Goal: Task Accomplishment & Management: Manage account settings

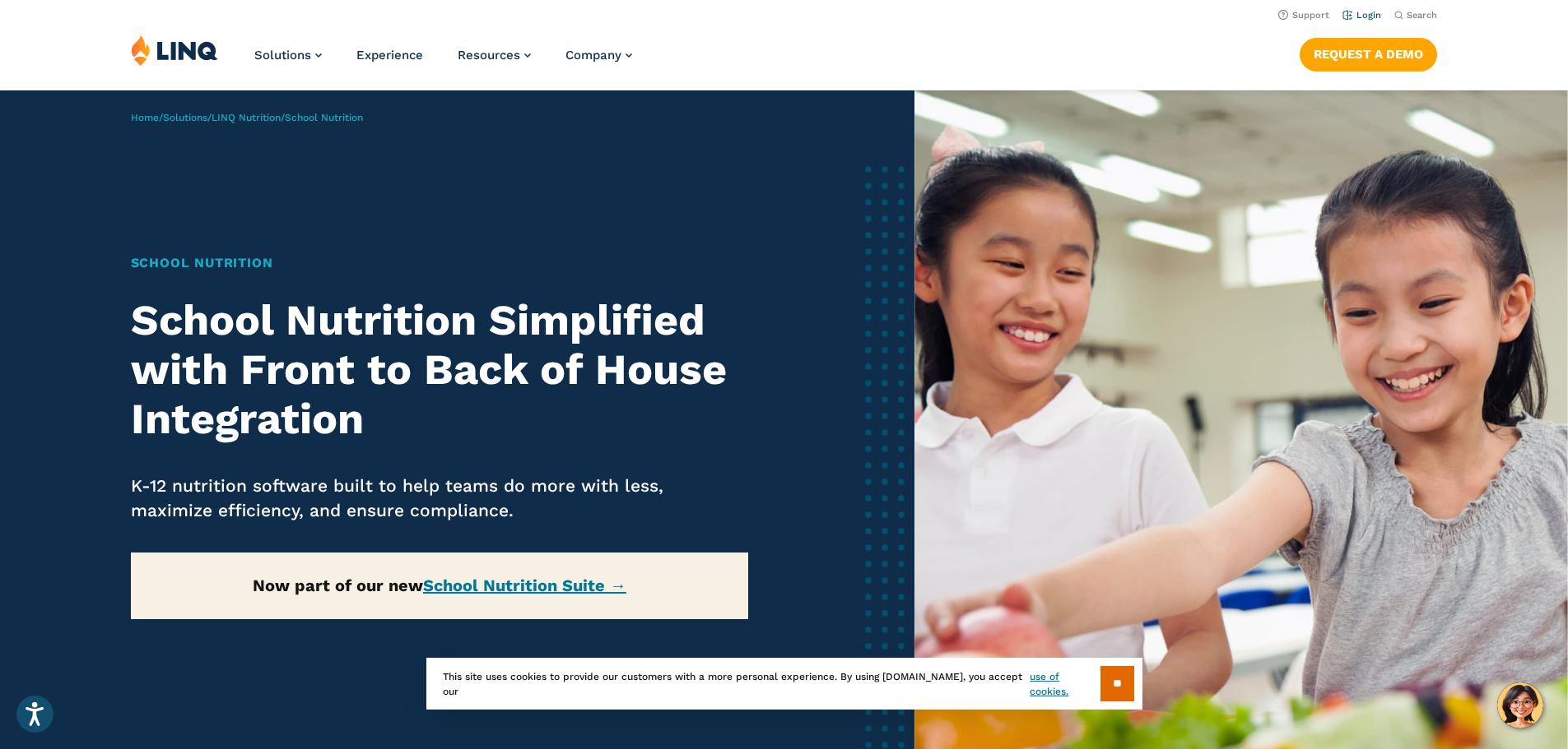
click at [1365, 8] on li "Login" at bounding box center [1361, 13] width 38 height 18
click at [1361, 16] on link "Login" at bounding box center [1361, 15] width 38 height 10
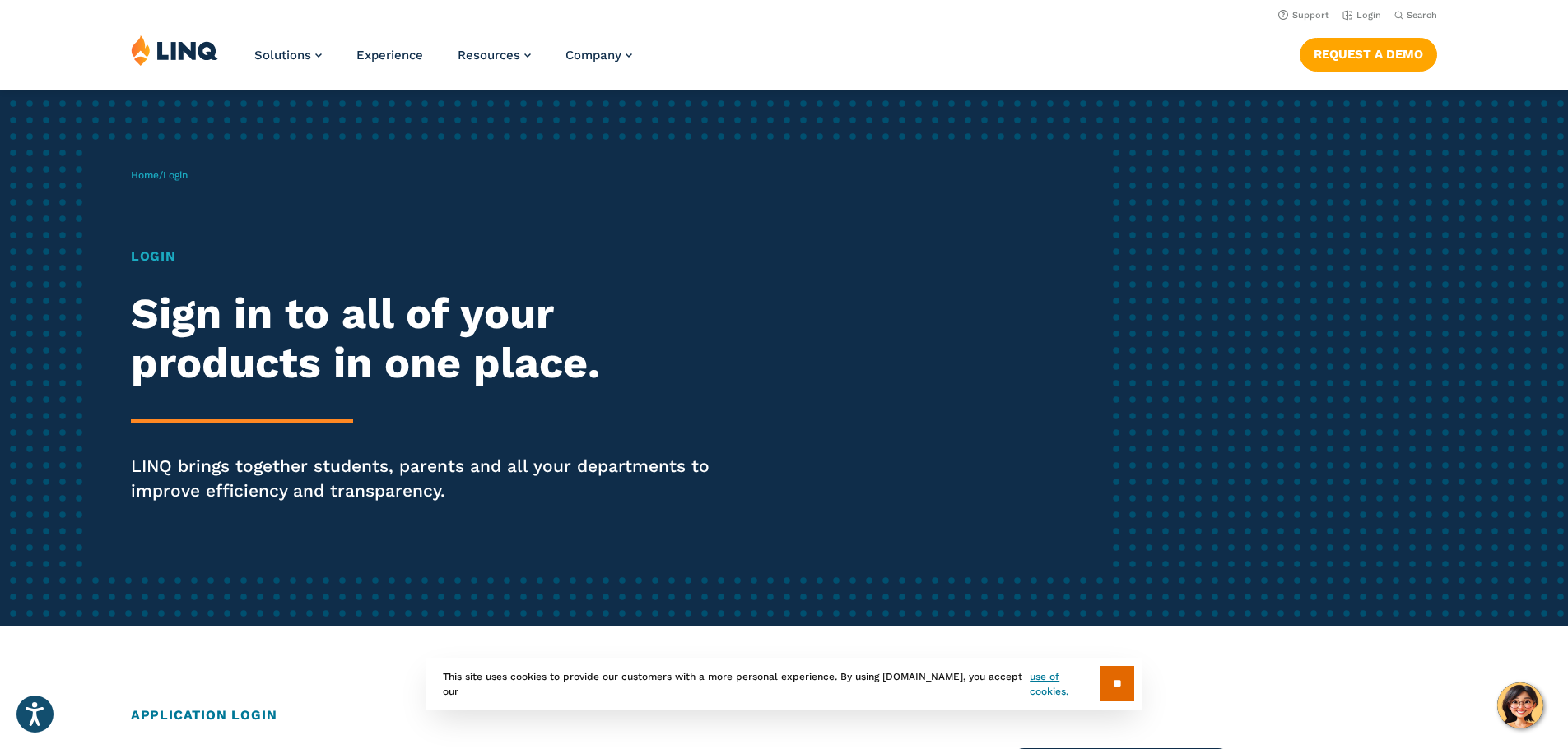
click at [147, 248] on h1 "Login" at bounding box center [433, 256] width 604 height 20
click at [154, 251] on h1 "Login" at bounding box center [433, 256] width 604 height 20
click at [148, 257] on h1 "Login" at bounding box center [433, 256] width 604 height 20
click at [1115, 672] on input "**" at bounding box center [1117, 684] width 34 height 36
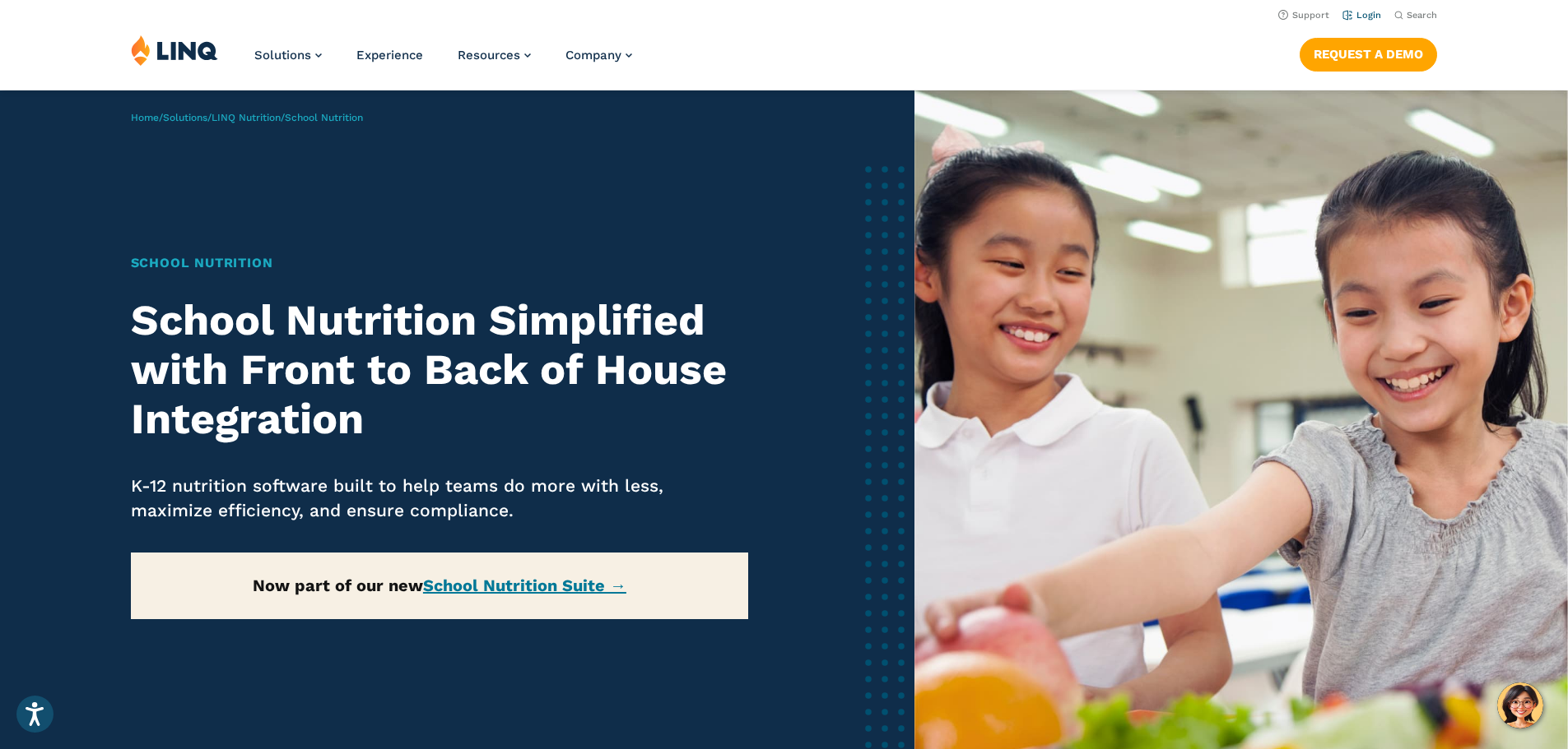
click at [1367, 14] on link "Login" at bounding box center [1361, 15] width 38 height 10
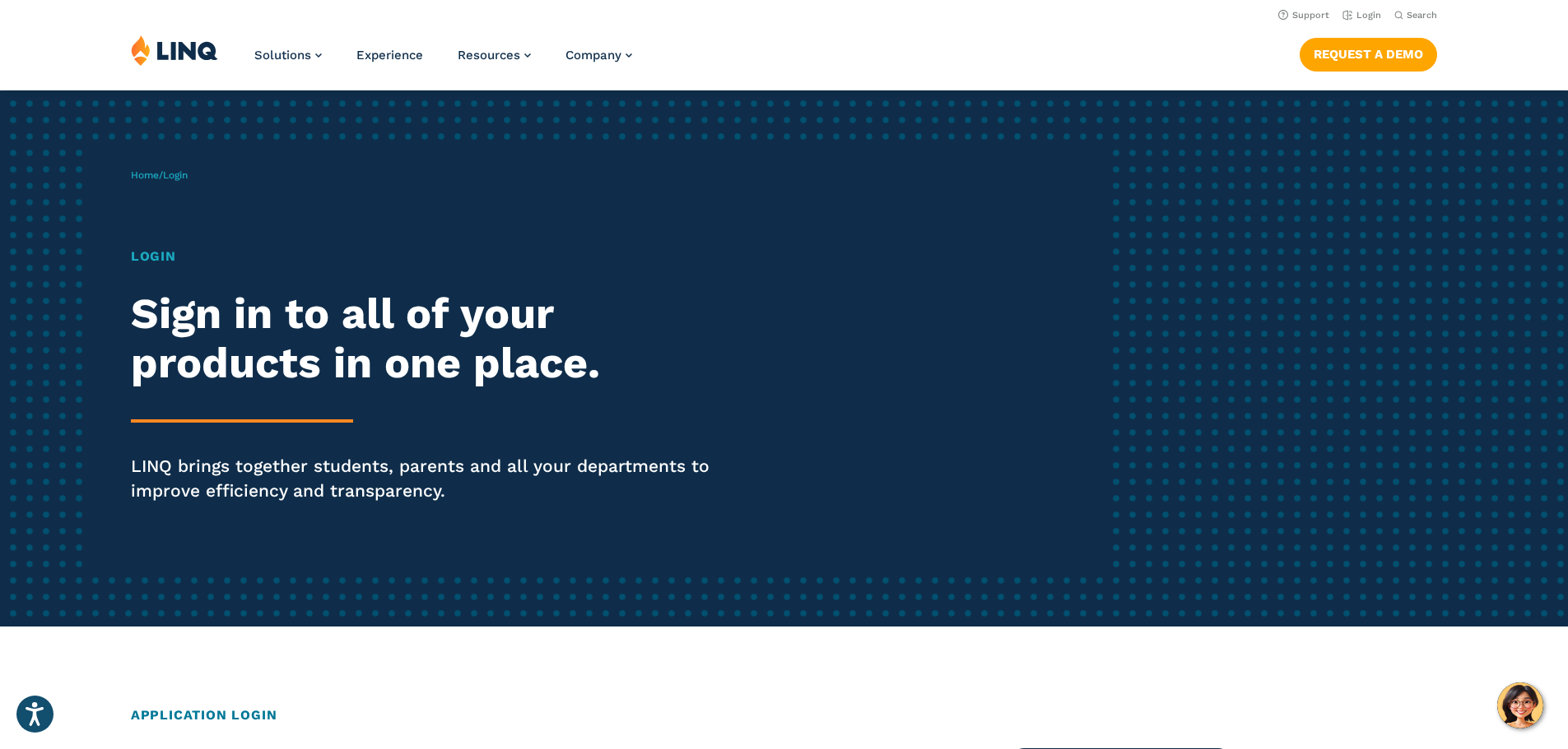
click at [185, 208] on div "Home / Login Login Sign in to all of your products in one place. LINQ brings to…" at bounding box center [620, 358] width 980 height 421
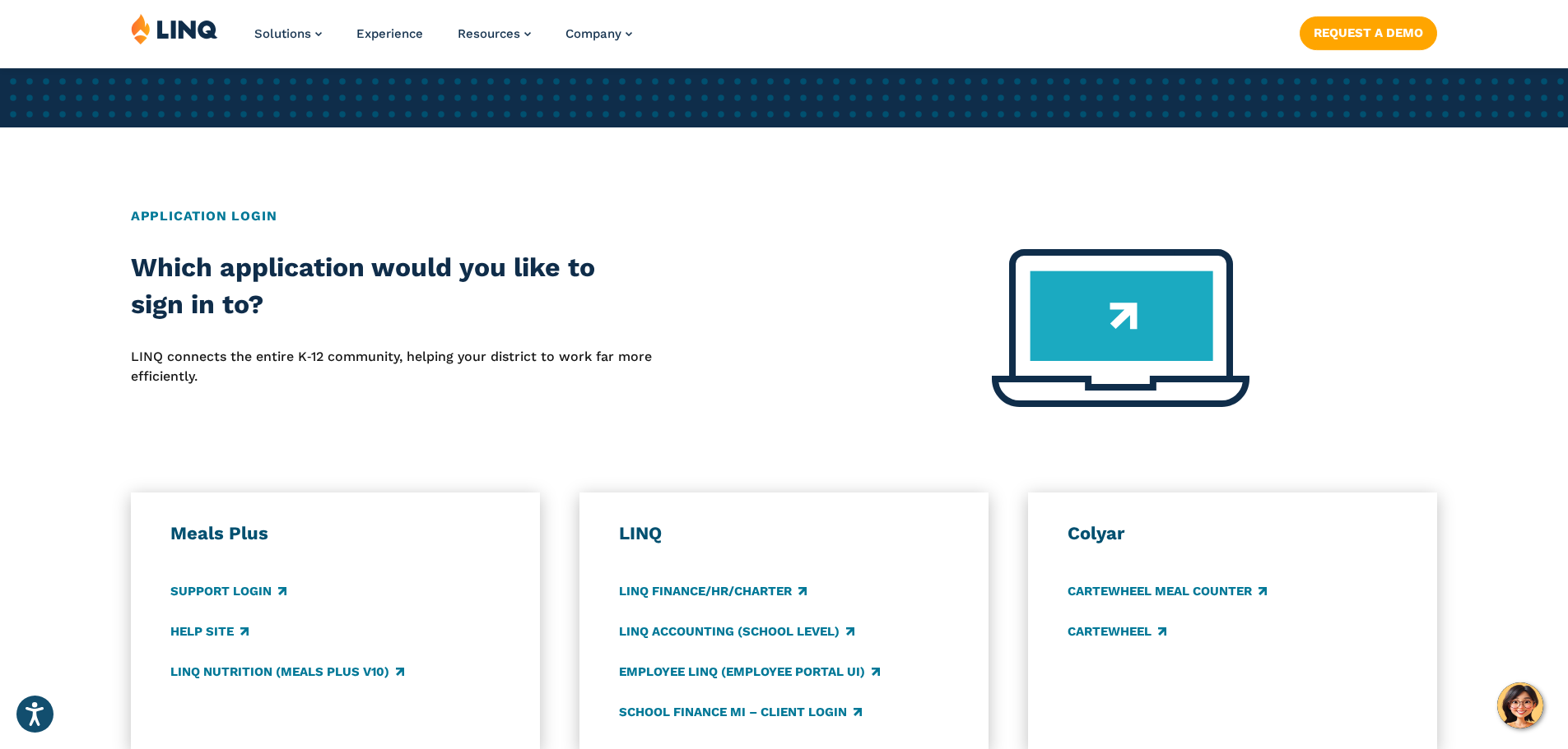
scroll to position [576, 0]
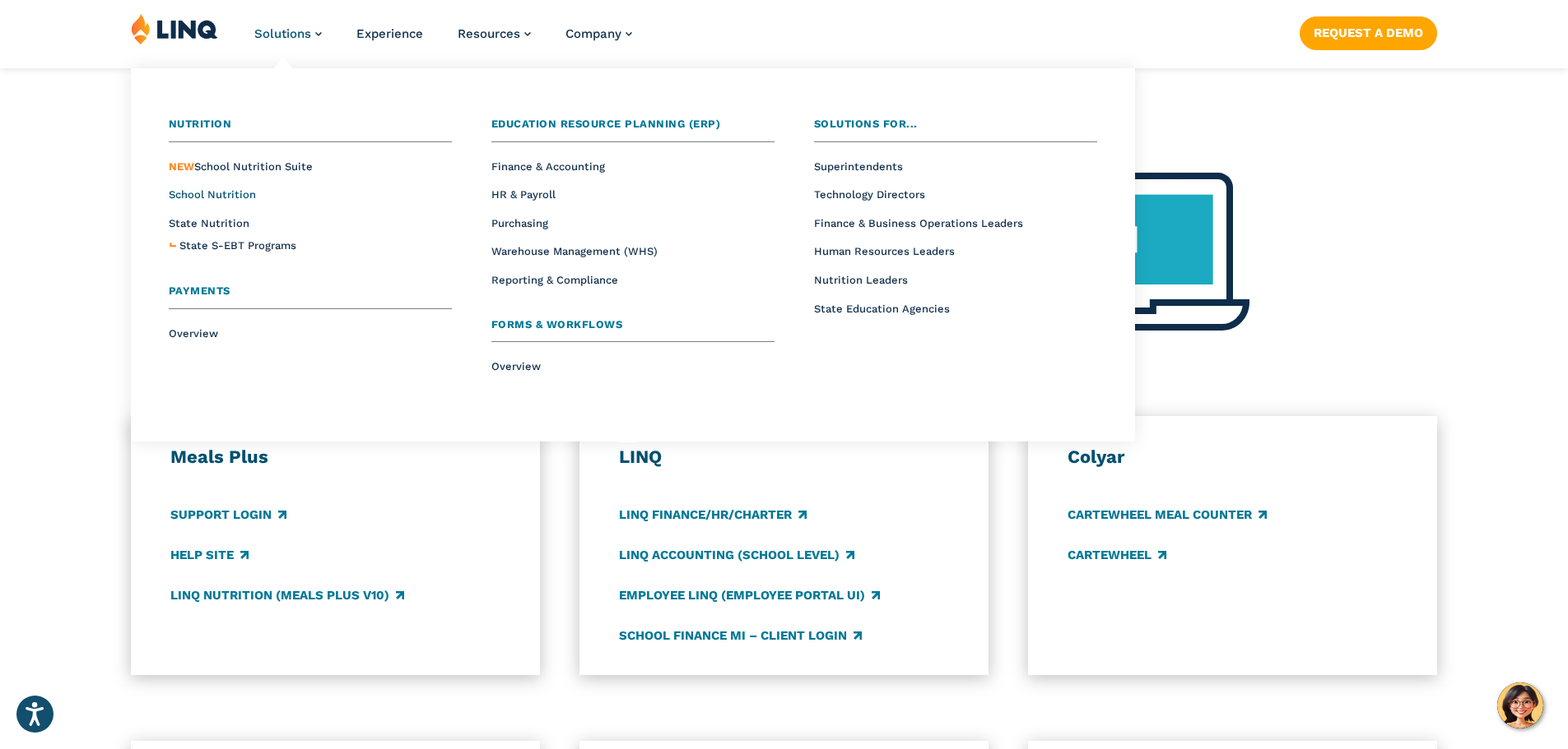
click at [221, 194] on span "School Nutrition" at bounding box center [211, 194] width 87 height 12
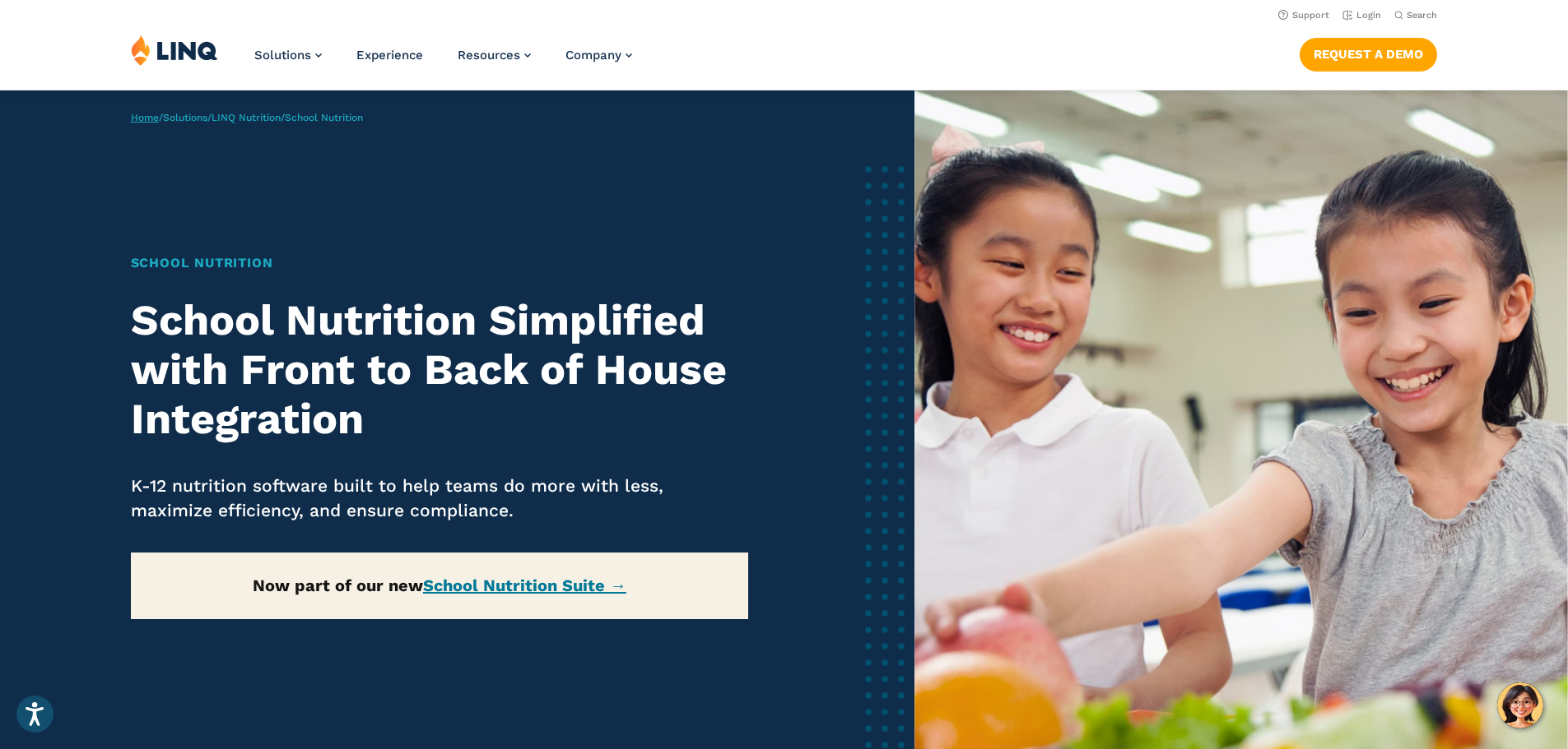
click at [140, 115] on link "Home" at bounding box center [145, 118] width 28 height 11
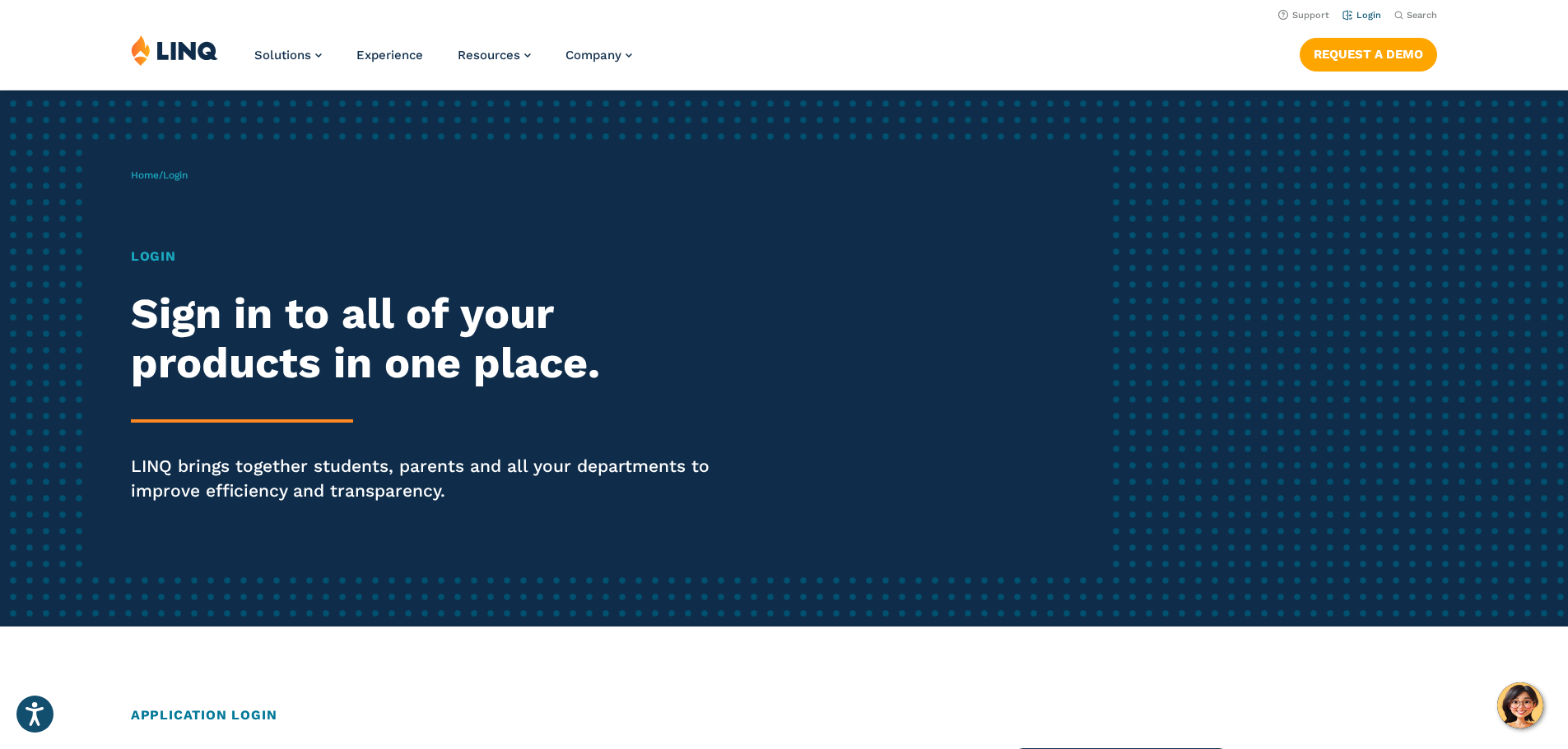
click at [1355, 12] on link "Login" at bounding box center [1361, 15] width 38 height 10
click at [1357, 13] on link "Login" at bounding box center [1361, 15] width 38 height 10
click at [1512, 703] on img "Hello, have a question? Let’s chat." at bounding box center [1519, 705] width 46 height 46
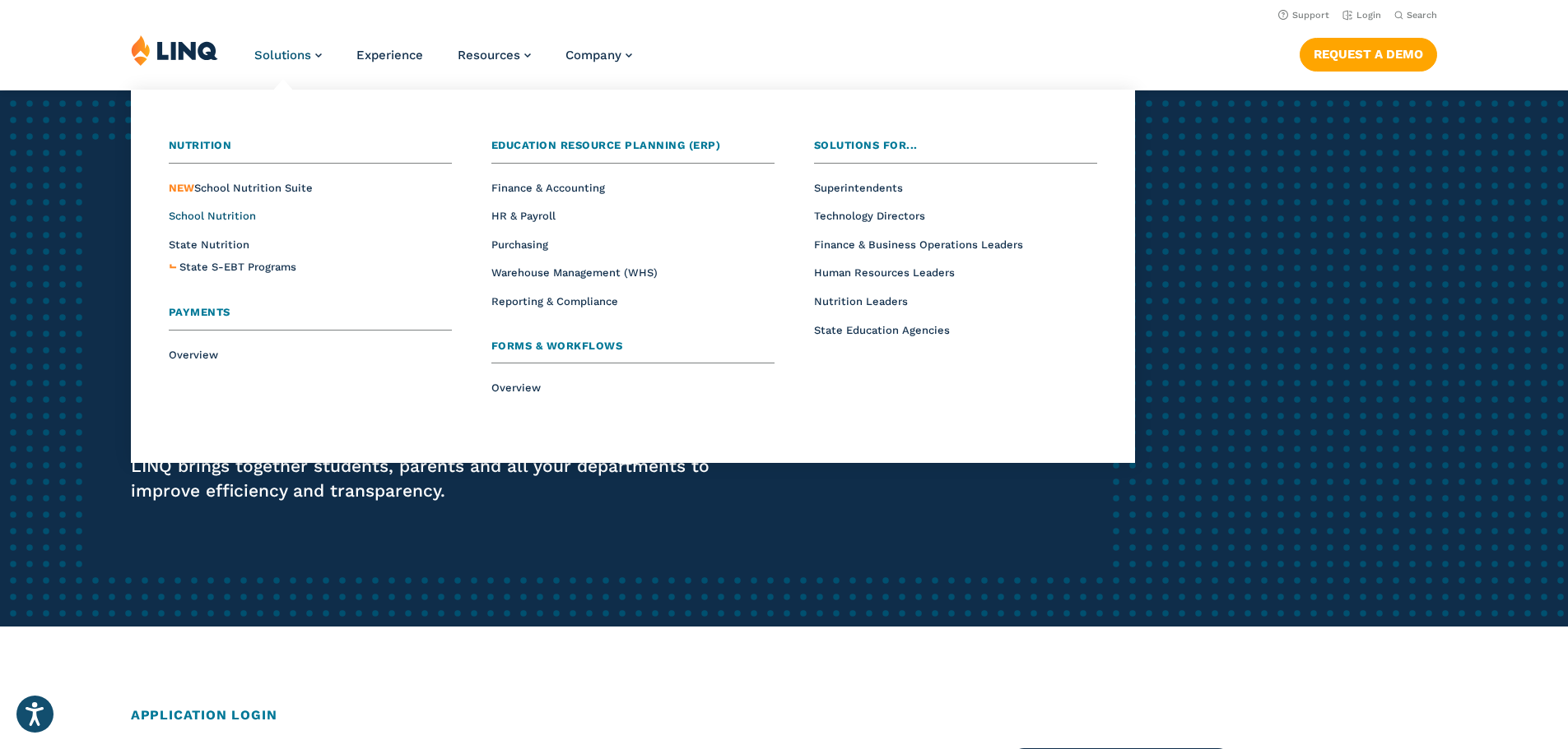
click at [214, 209] on span "School Nutrition" at bounding box center [211, 215] width 87 height 12
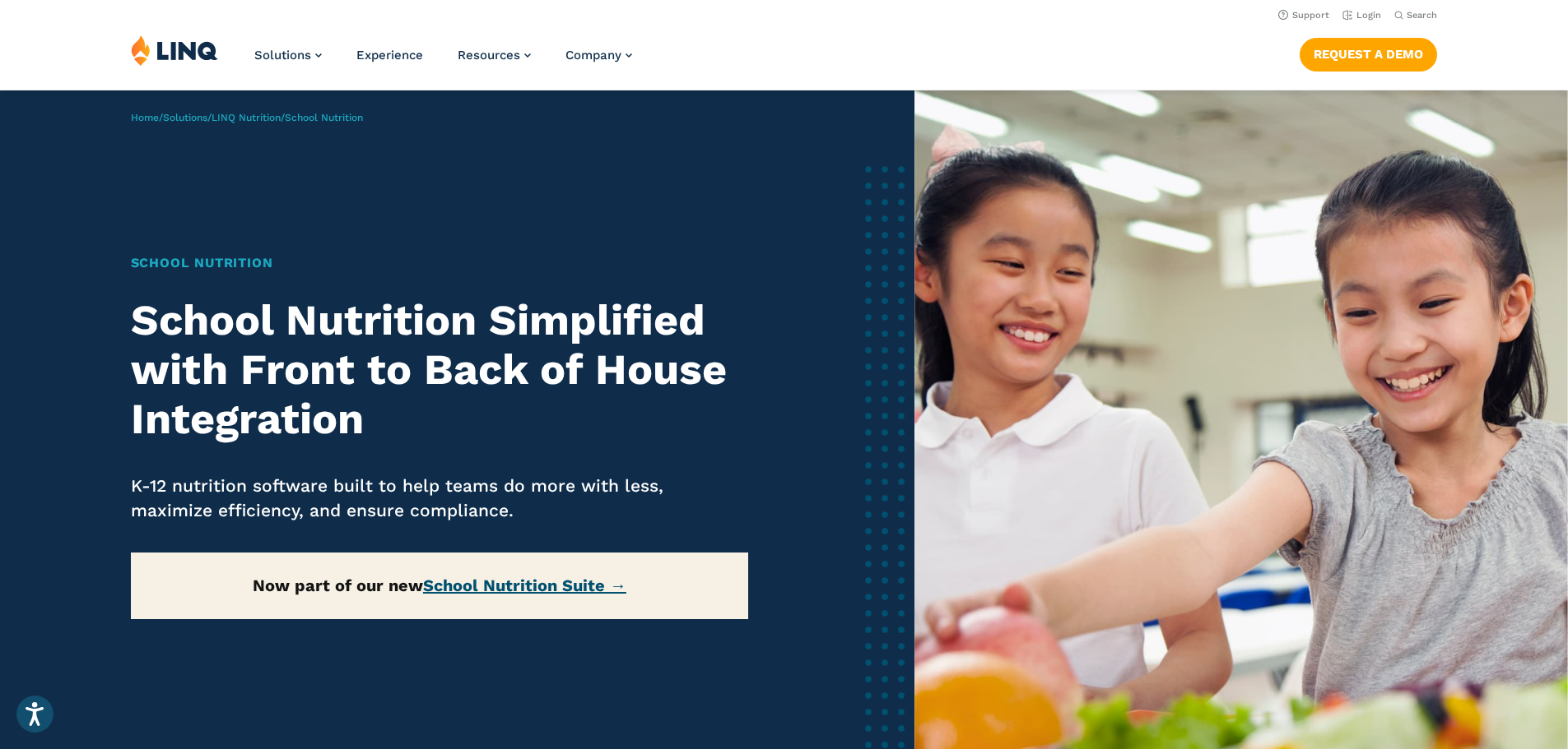
click at [470, 583] on link "School Nutrition Suite →" at bounding box center [524, 585] width 203 height 20
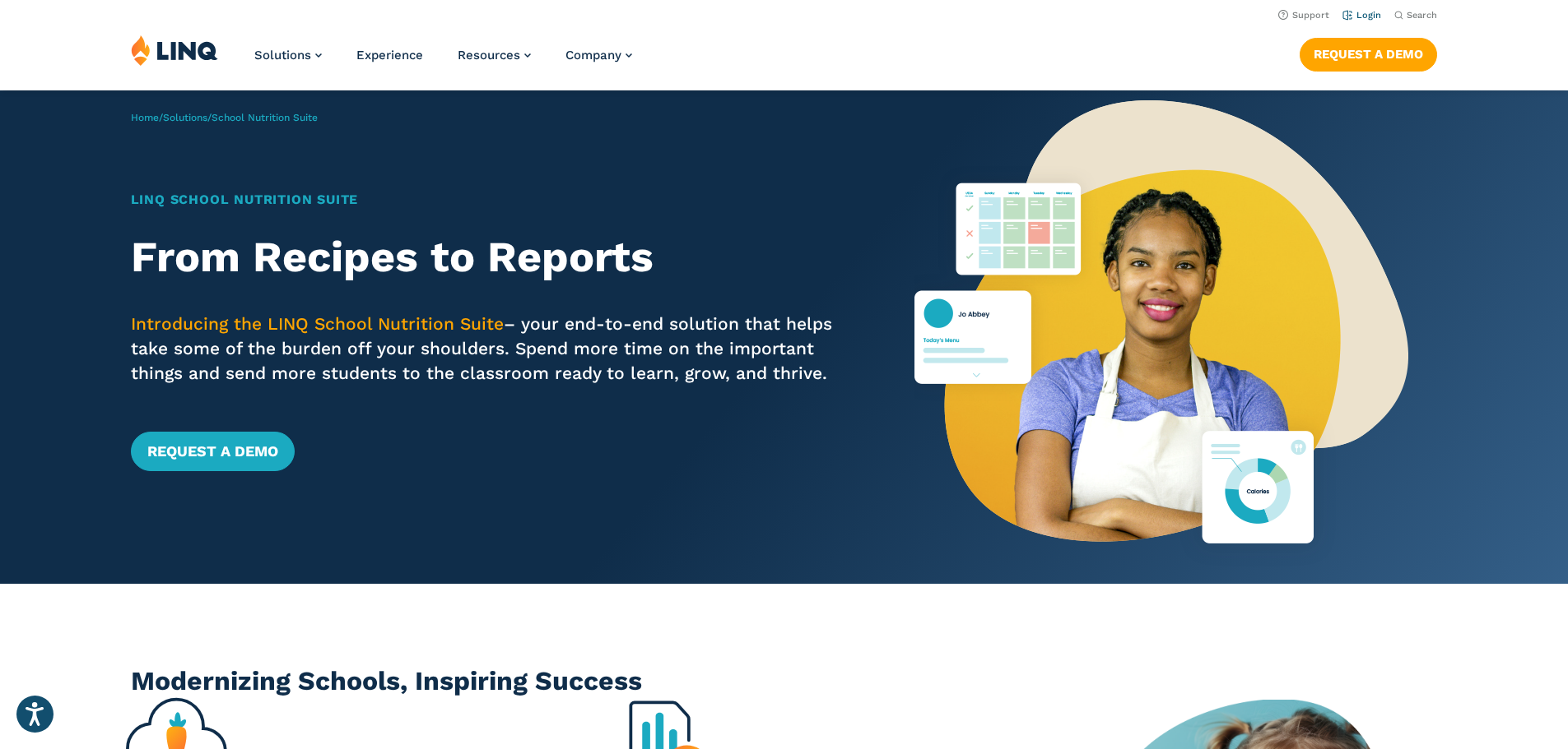
click at [1372, 15] on link "Login" at bounding box center [1361, 15] width 38 height 10
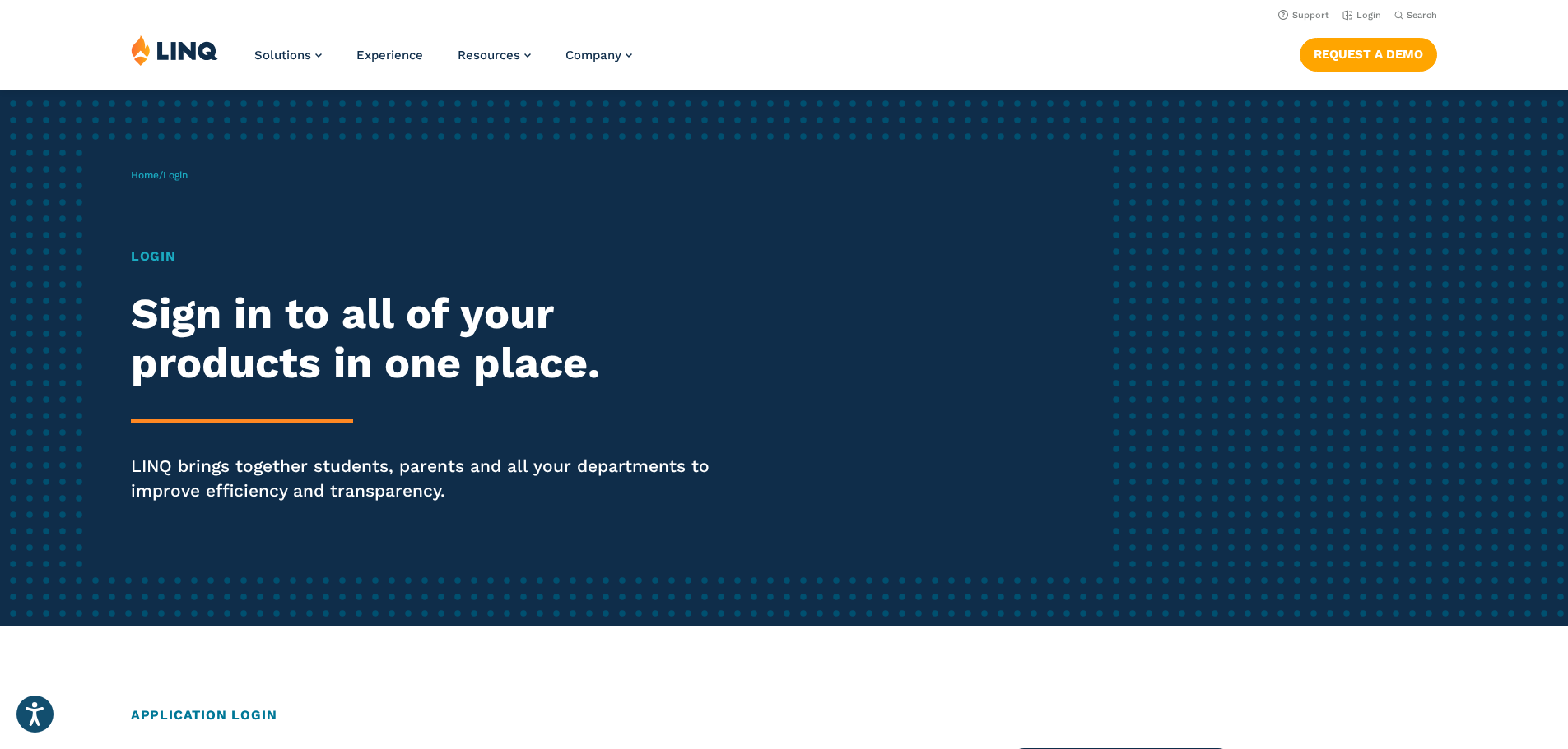
click at [499, 247] on h1 "Login" at bounding box center [433, 256] width 604 height 20
click at [1360, 13] on link "Login" at bounding box center [1361, 15] width 38 height 10
click at [890, 396] on div "Home / Login Login Sign in to all of your products in one place. LINQ brings to…" at bounding box center [620, 358] width 980 height 421
click at [1486, 357] on div "Home / Login Login Sign in to all of your products in one place. LINQ brings to…" at bounding box center [784, 359] width 1568 height 537
click at [626, 134] on div "Home / Login Login Sign in to all of your products in one place. LINQ brings to…" at bounding box center [784, 359] width 1568 height 537
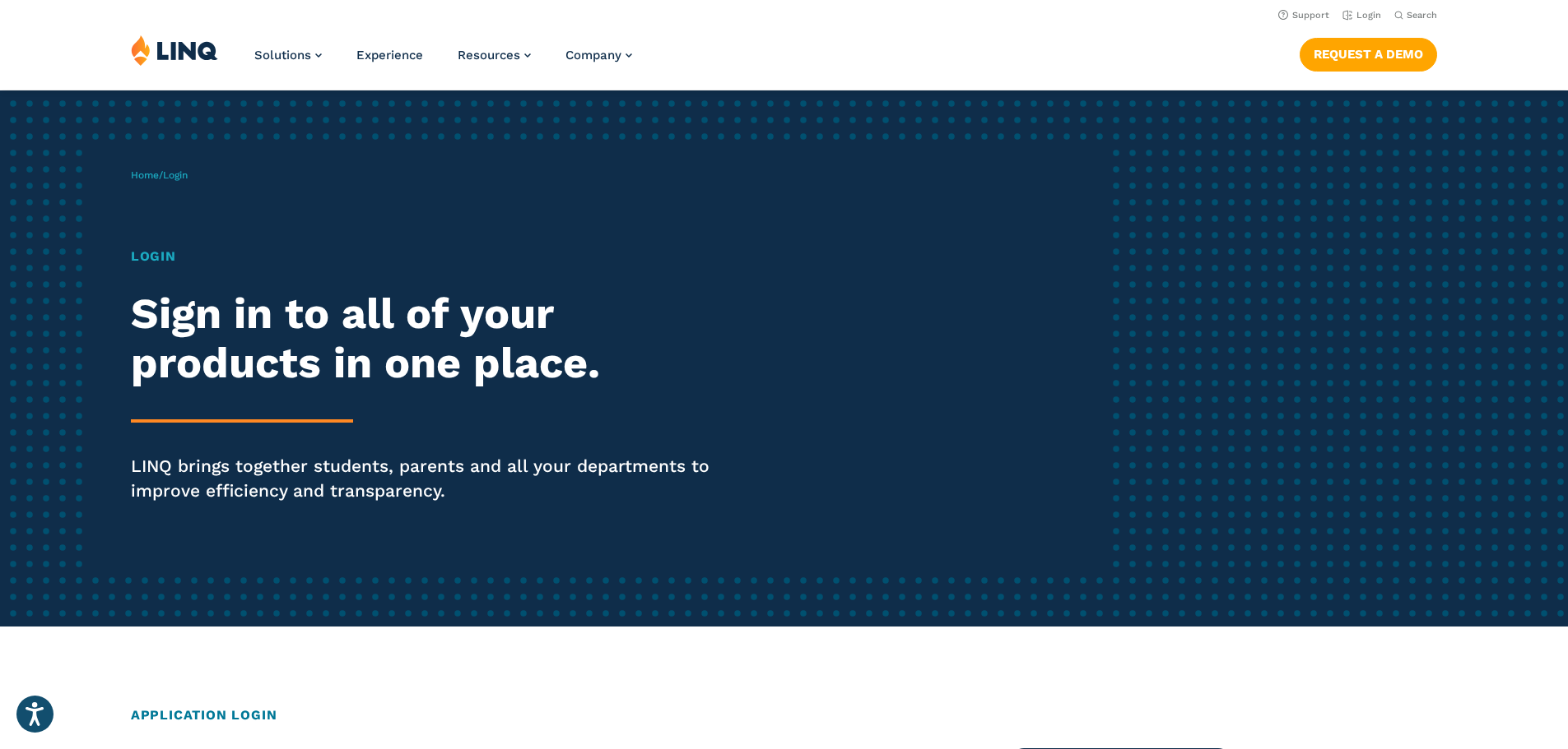
click at [377, 256] on h1 "Login" at bounding box center [433, 256] width 604 height 20
click at [813, 554] on div "Home / Login Login Sign in to all of your products in one place. LINQ brings to…" at bounding box center [620, 358] width 980 height 421
drag, startPoint x: 216, startPoint y: 466, endPoint x: 237, endPoint y: 386, distance: 82.7
click at [221, 458] on p "LINQ brings together students, parents and all your departments to improve effi…" at bounding box center [433, 479] width 604 height 50
